Goal: Complete application form

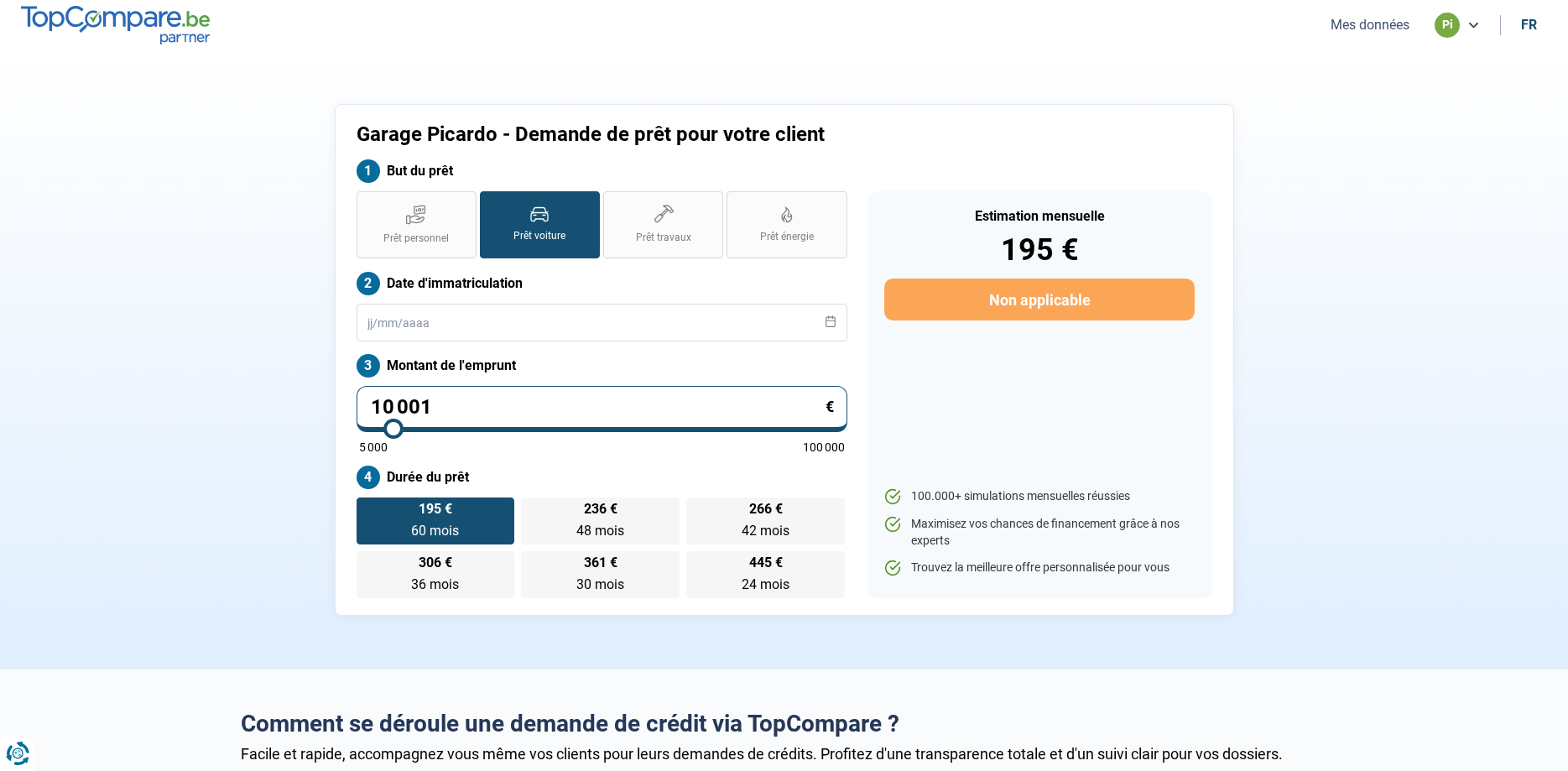
click at [1361, 37] on ul "Mes données pi fr" at bounding box center [1431, 25] width 232 height 25
click at [1366, 28] on button "Mes données" at bounding box center [1370, 24] width 89 height 17
